Goal: Task Accomplishment & Management: Use online tool/utility

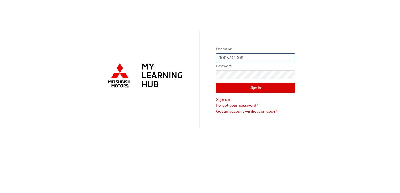
click at [249, 58] on input "0005734308" at bounding box center [255, 57] width 78 height 9
type input "0"
type input "[EMAIL_ADDRESS][DOMAIN_NAME]"
click at [364, 81] on div "Username [EMAIL_ADDRESS][DOMAIN_NAME] Password Sign In Sign up Forgot your pass…" at bounding box center [200, 64] width 400 height 128
drag, startPoint x: 268, startPoint y: 93, endPoint x: 260, endPoint y: 88, distance: 8.9
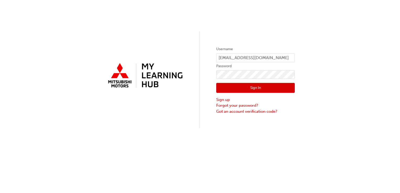
click at [260, 88] on div "Sign In Sign up Forgot your password? Got an account verification code?" at bounding box center [255, 96] width 78 height 35
click at [260, 88] on button "Sign In" at bounding box center [255, 88] width 78 height 10
